Goal: Information Seeking & Learning: Check status

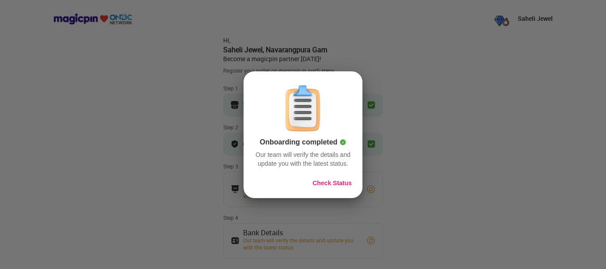
click at [338, 181] on button "Check Status" at bounding box center [331, 183] width 39 height 9
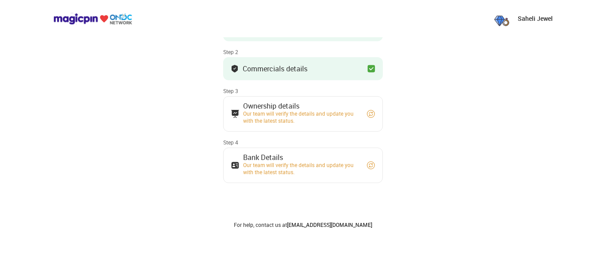
scroll to position [89, 0]
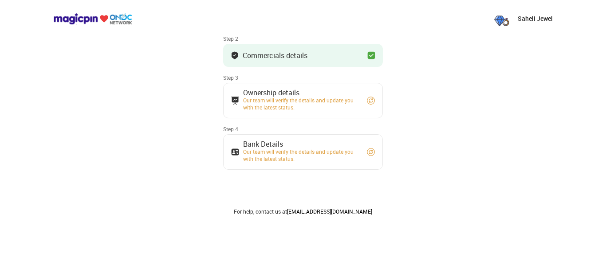
click at [285, 100] on div "Our team will verify the details and update you with the latest status." at bounding box center [300, 104] width 115 height 14
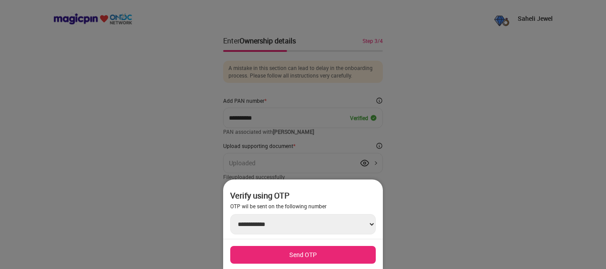
scroll to position [0, 0]
click at [427, 204] on div at bounding box center [303, 134] width 606 height 269
click at [302, 252] on button "Send OTP" at bounding box center [302, 255] width 145 height 18
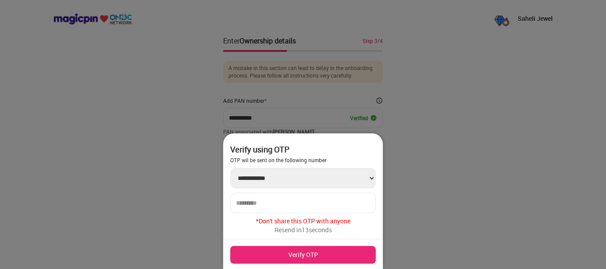
click at [313, 205] on input "number" at bounding box center [303, 203] width 134 height 7
type input "******"
click at [306, 258] on button "Verify OTP" at bounding box center [302, 255] width 145 height 18
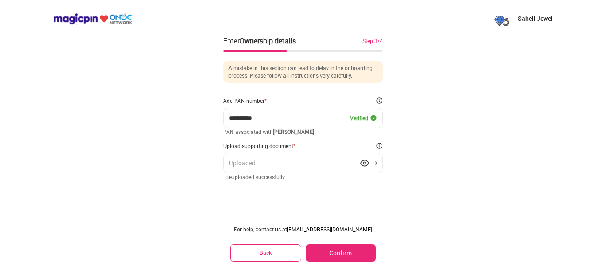
click at [361, 255] on button "Confirm" at bounding box center [341, 253] width 70 height 18
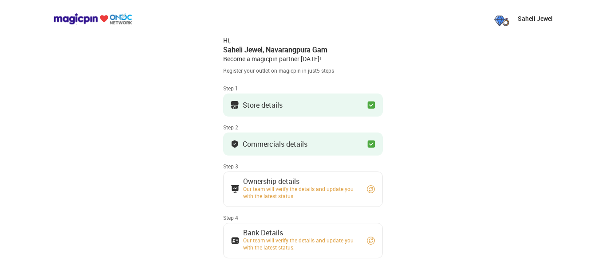
click at [526, 18] on p "Saheli Jewel" at bounding box center [535, 18] width 35 height 9
click at [523, 19] on p "Saheli Jewel" at bounding box center [535, 18] width 35 height 9
click at [470, 63] on div "Saheli Jewel Hi, [PERSON_NAME] , Navarangpura Gam Become a magicpin partner [DA…" at bounding box center [303, 192] width 606 height 384
